Goal: Task Accomplishment & Management: Manage account settings

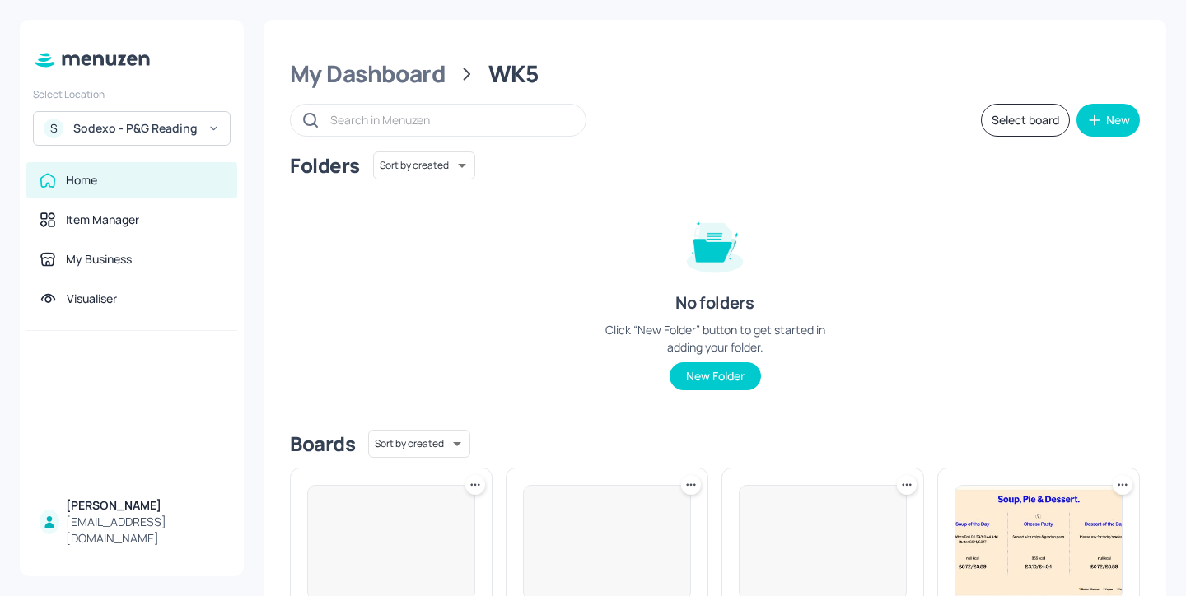
click at [140, 135] on div "Sodexo - P&G Reading" at bounding box center [135, 128] width 124 height 16
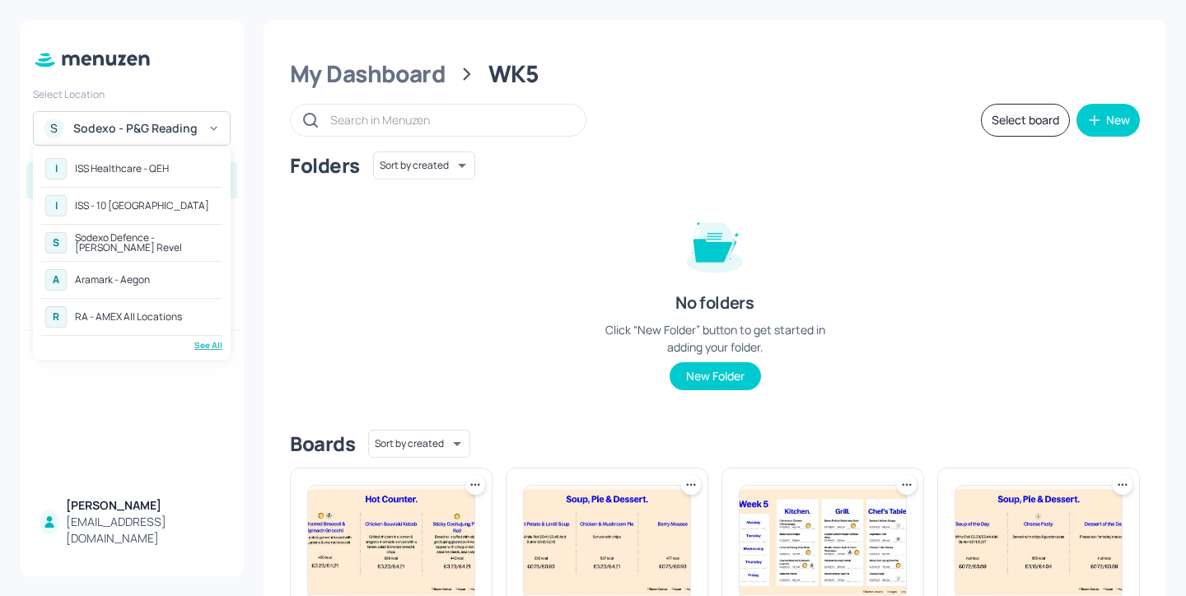
click at [204, 348] on div "See All" at bounding box center [131, 345] width 181 height 12
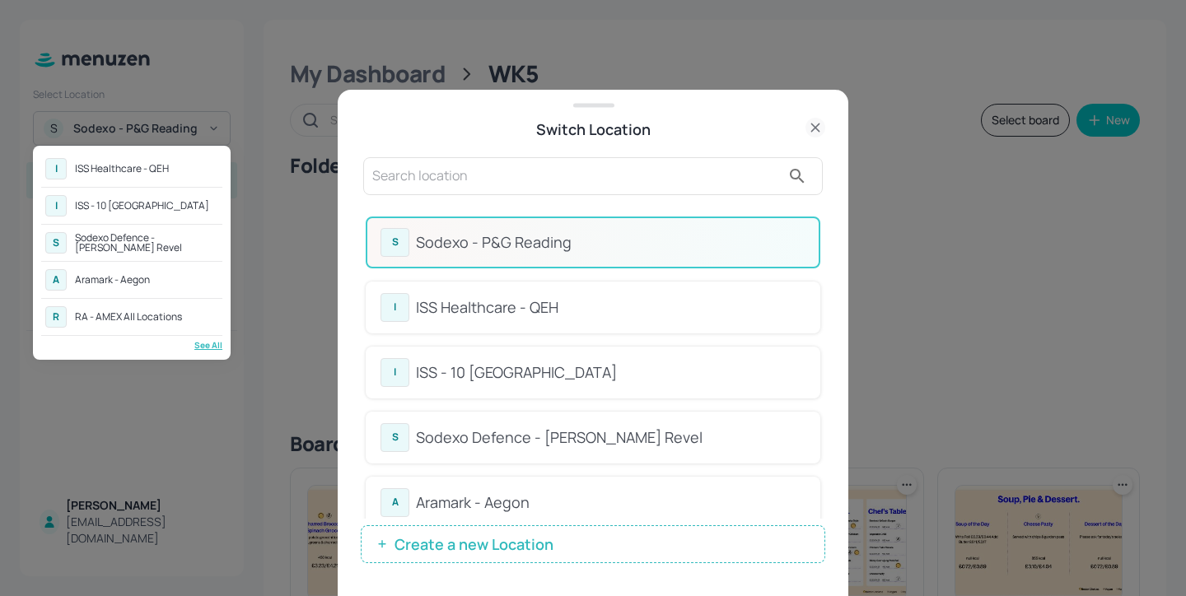
click at [525, 182] on div at bounding box center [593, 298] width 1186 height 596
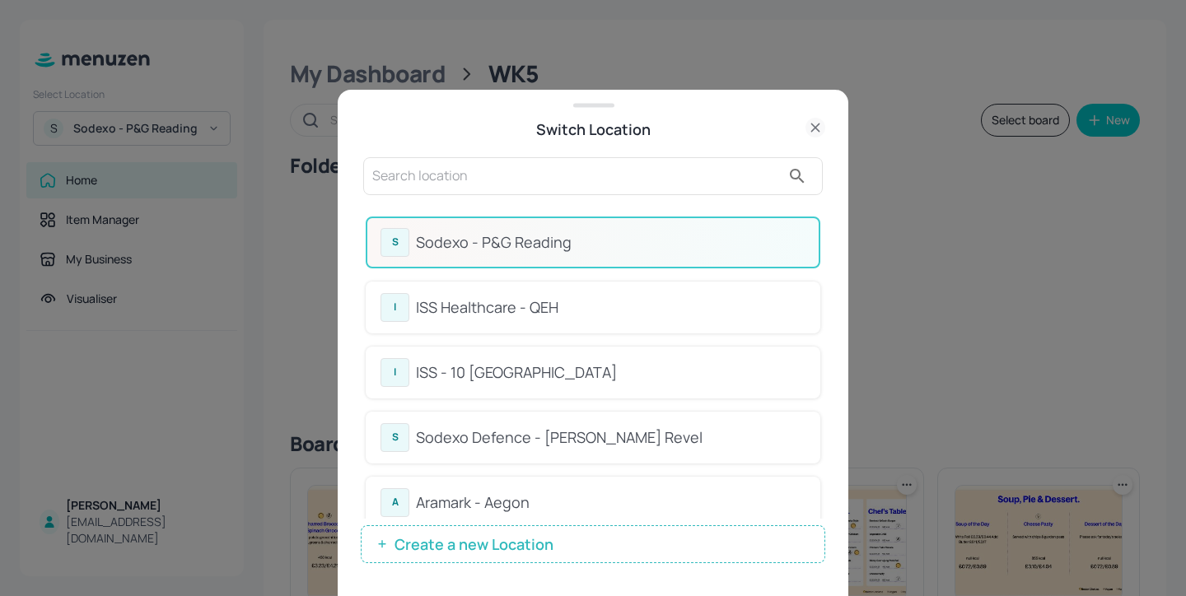
click at [521, 178] on input "text" at bounding box center [576, 176] width 409 height 26
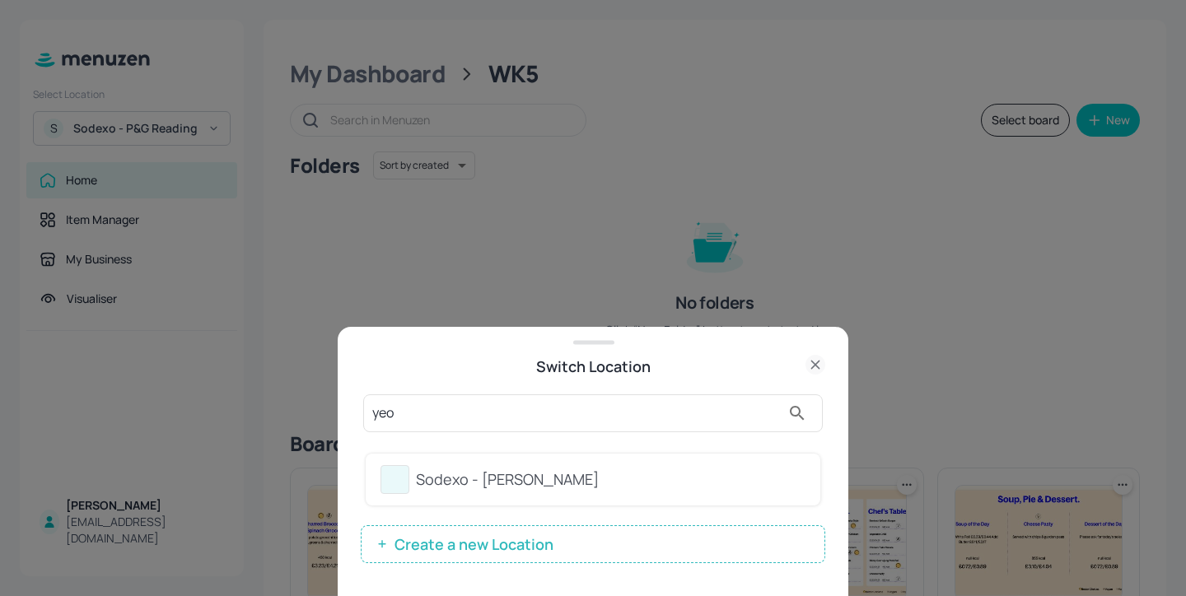
type input "yeo"
click at [673, 482] on div "Sodexo - [PERSON_NAME]" at bounding box center [611, 480] width 390 height 22
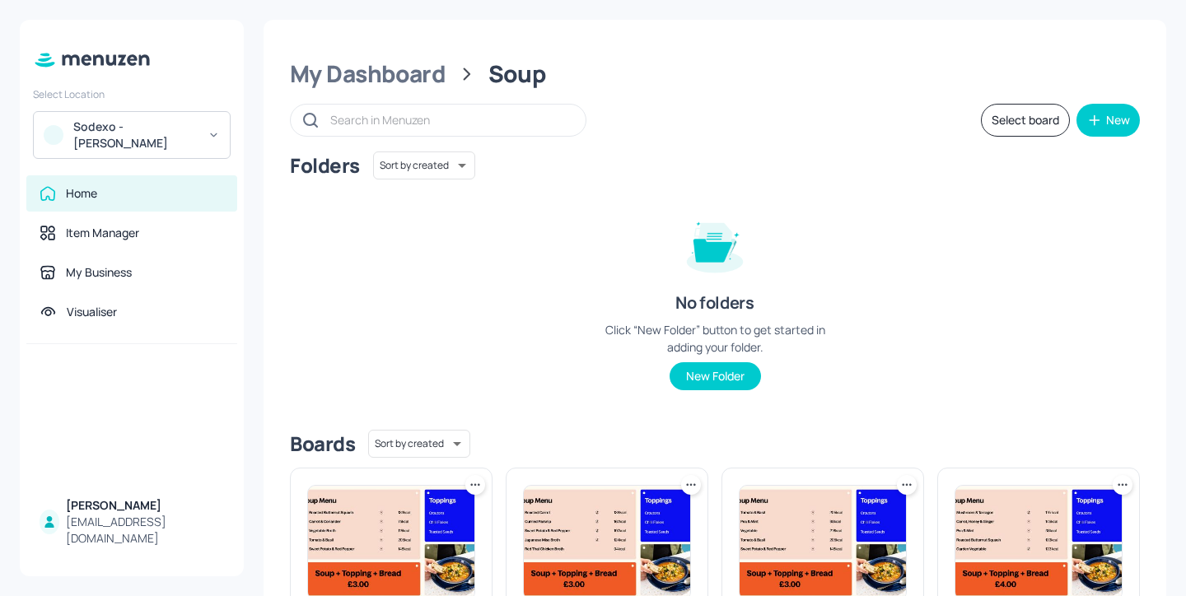
click at [203, 155] on div "Sodexo - [PERSON_NAME]" at bounding box center [132, 135] width 198 height 48
